Goal: Check status: Check status

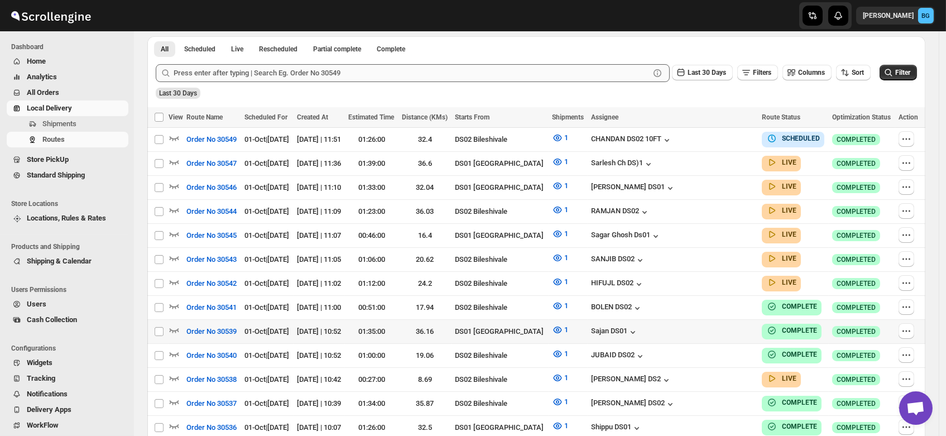
scroll to position [255, 0]
click at [174, 372] on icon "button" at bounding box center [174, 377] width 11 height 11
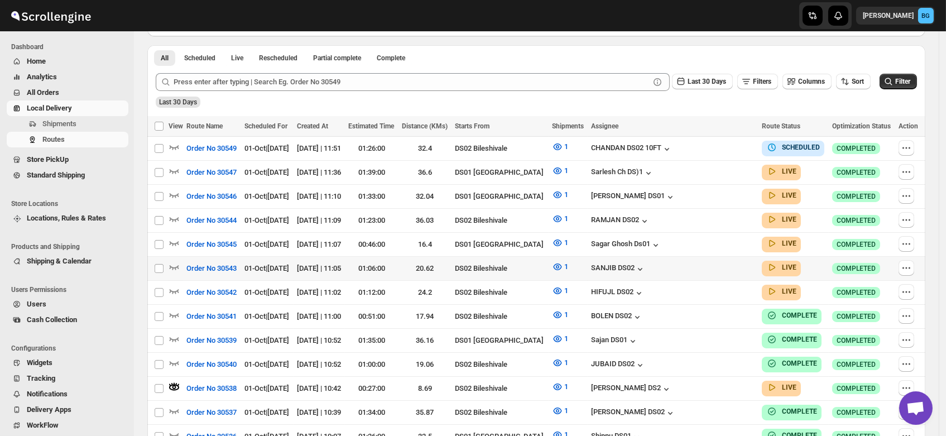
scroll to position [0, 0]
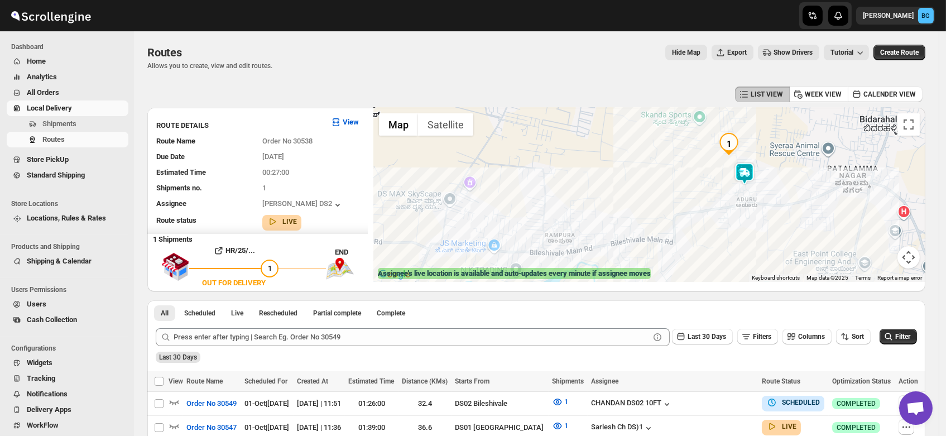
drag, startPoint x: 779, startPoint y: 170, endPoint x: 652, endPoint y: 182, distance: 128.3
click at [652, 182] on div at bounding box center [649, 195] width 552 height 174
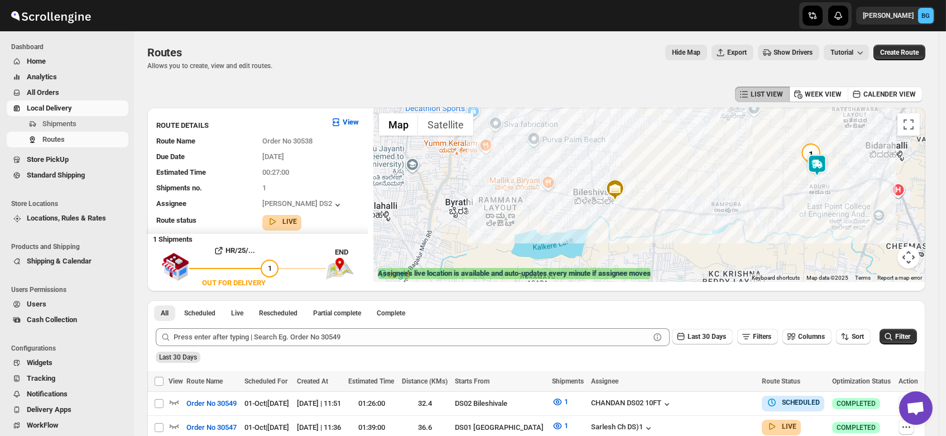
drag, startPoint x: 584, startPoint y: 184, endPoint x: 711, endPoint y: 182, distance: 127.8
click at [711, 182] on div at bounding box center [649, 195] width 552 height 174
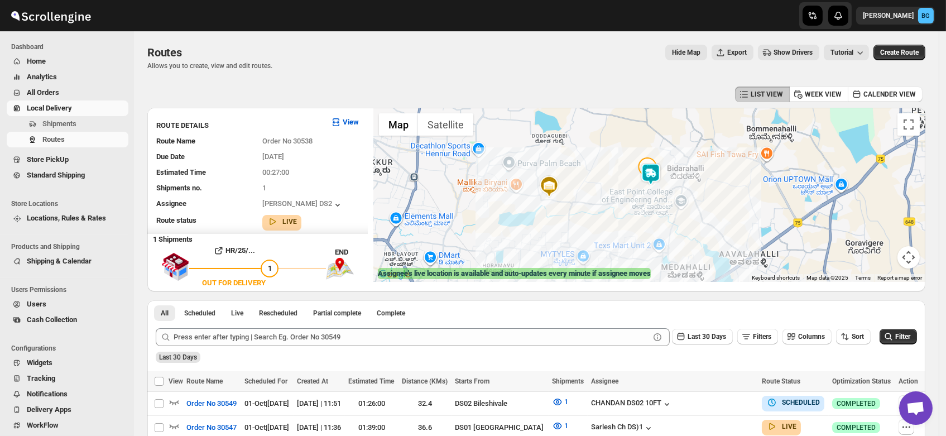
drag, startPoint x: 737, startPoint y: 182, endPoint x: 616, endPoint y: 188, distance: 120.7
click at [616, 188] on div at bounding box center [649, 195] width 552 height 174
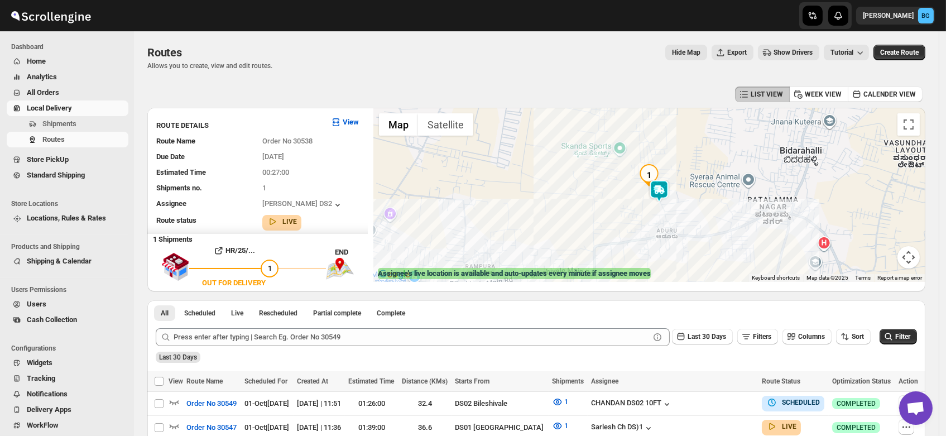
drag, startPoint x: 652, startPoint y: 174, endPoint x: 670, endPoint y: 206, distance: 37.2
click at [670, 206] on div "To navigate, press the arrow keys." at bounding box center [649, 195] width 552 height 174
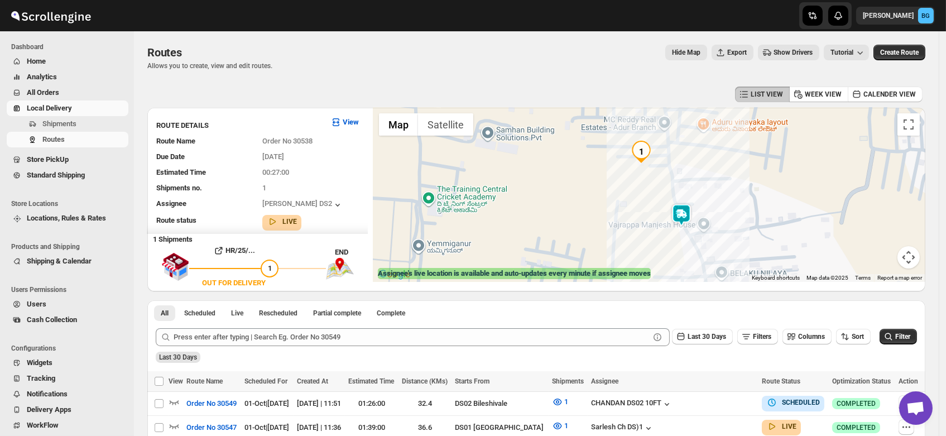
drag, startPoint x: 663, startPoint y: 165, endPoint x: 710, endPoint y: 190, distance: 53.2
click at [710, 190] on div at bounding box center [649, 195] width 552 height 174
